Goal: Find contact information

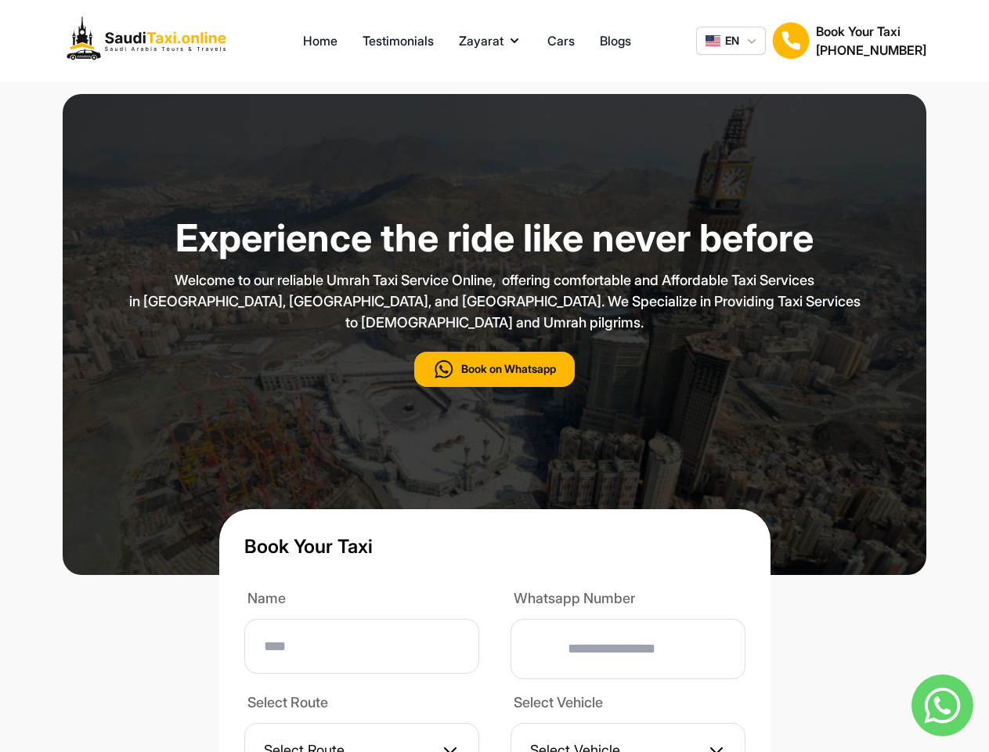
type input "**"
click at [494, 333] on p "Welcome to our reliable Umrah Taxi Service Online, offering comfortable and Aff…" at bounding box center [494, 300] width 783 height 63
click at [490, 41] on button "Zayarat" at bounding box center [490, 40] width 63 height 19
click at [731, 41] on span "EN" at bounding box center [732, 41] width 14 height 16
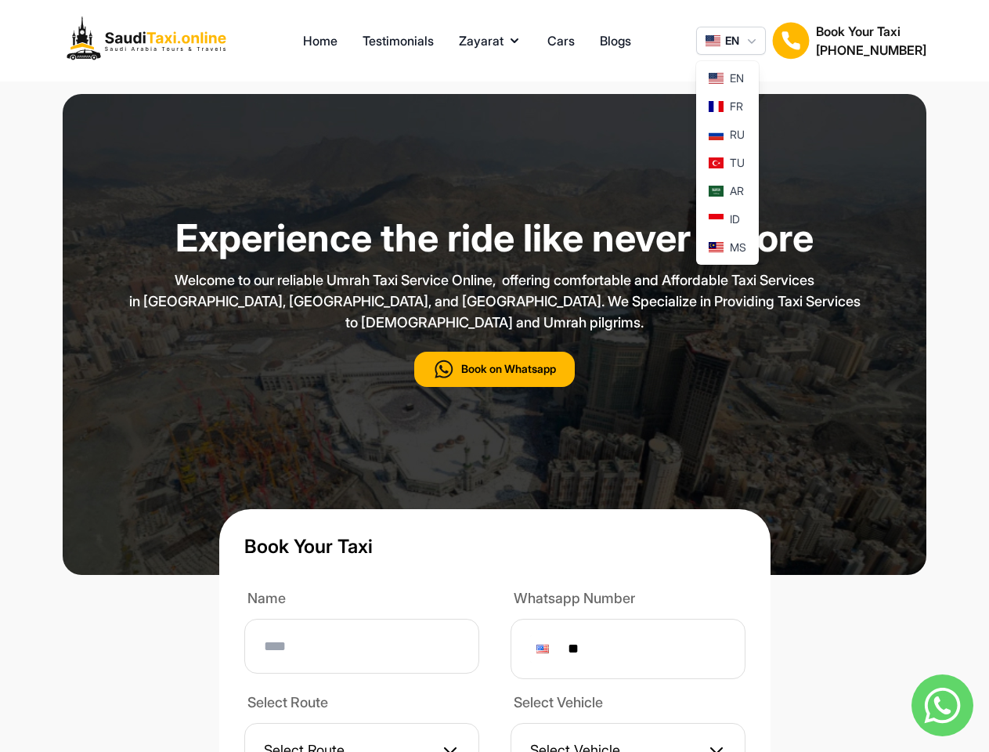
click at [791, 41] on img at bounding box center [791, 41] width 38 height 38
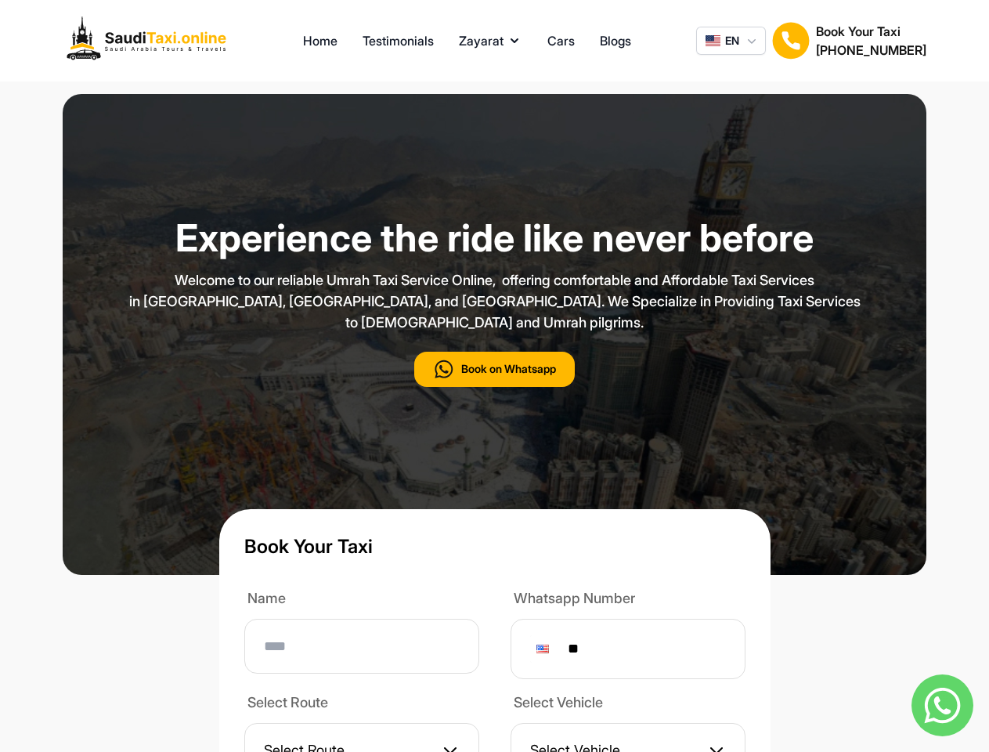
click at [871, 41] on h2 "[PHONE_NUMBER]" at bounding box center [871, 50] width 110 height 19
click at [494, 387] on button "Book on Whatsapp" at bounding box center [494, 369] width 161 height 35
click at [942, 705] on img at bounding box center [943, 705] width 62 height 62
click at [549, 653] on div at bounding box center [542, 649] width 13 height 9
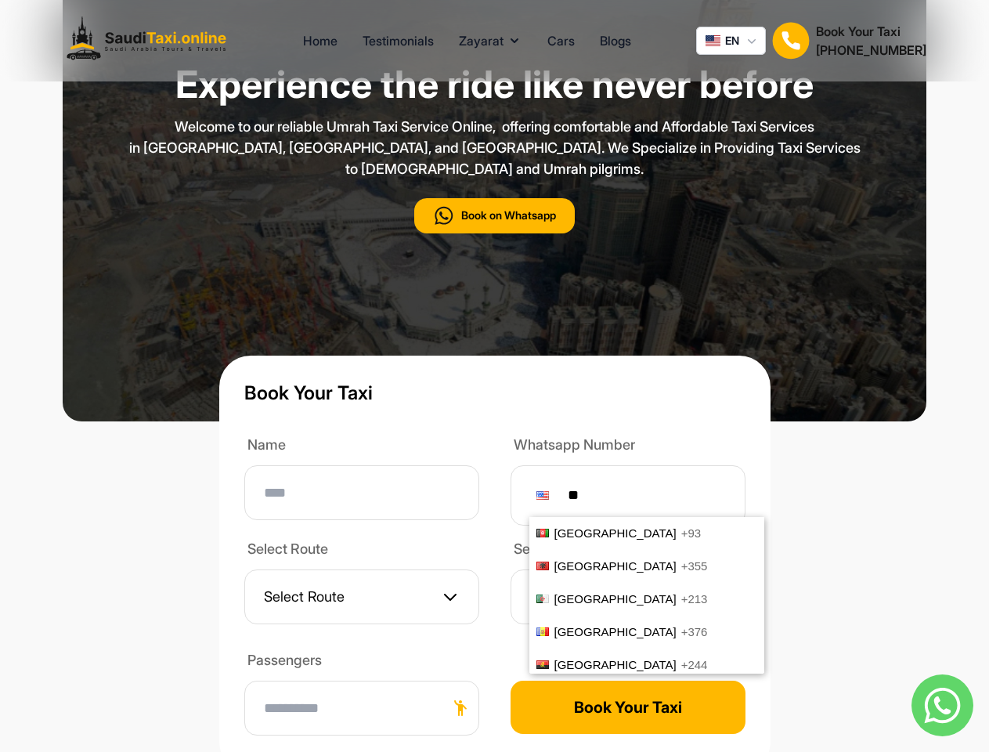
scroll to position [6510, 0]
